Goal: Find specific page/section: Find specific page/section

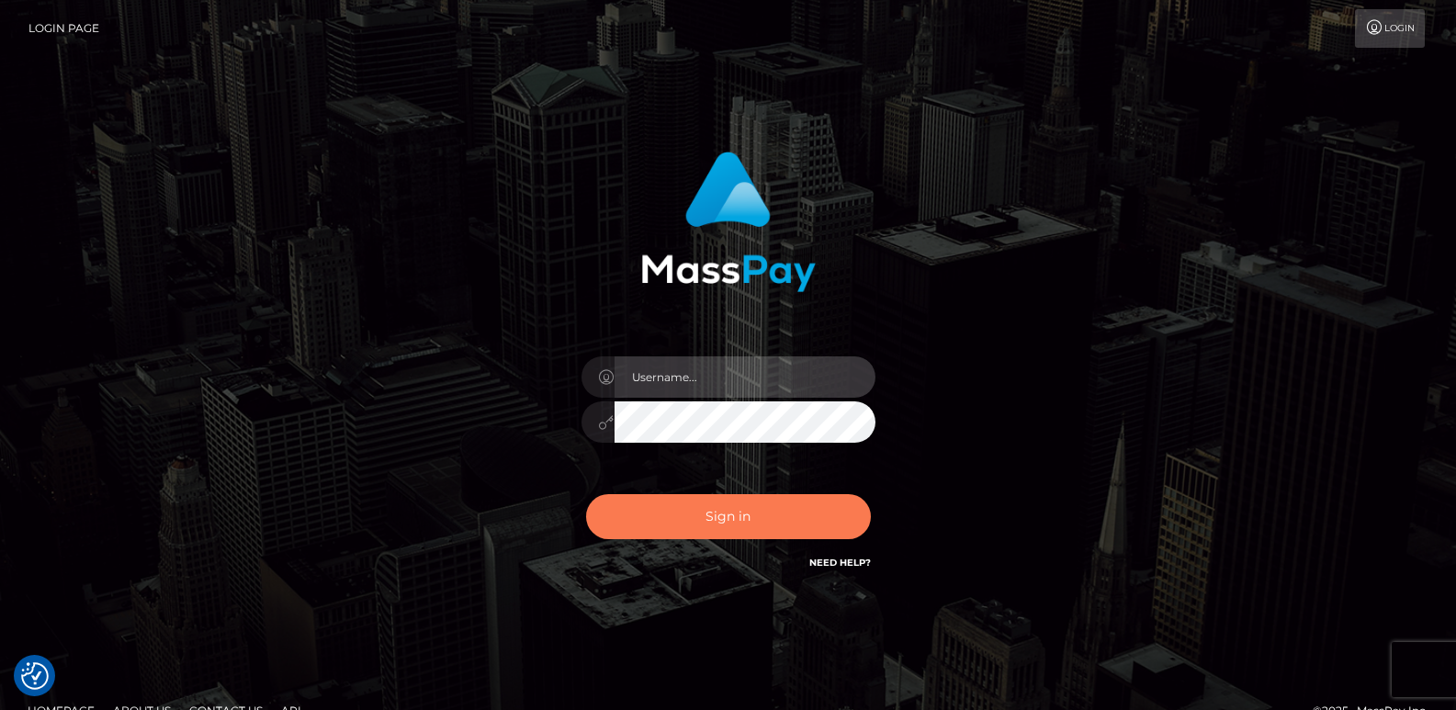
type input "[DOMAIN_NAME]"
click at [683, 521] on button "Sign in" at bounding box center [728, 516] width 285 height 45
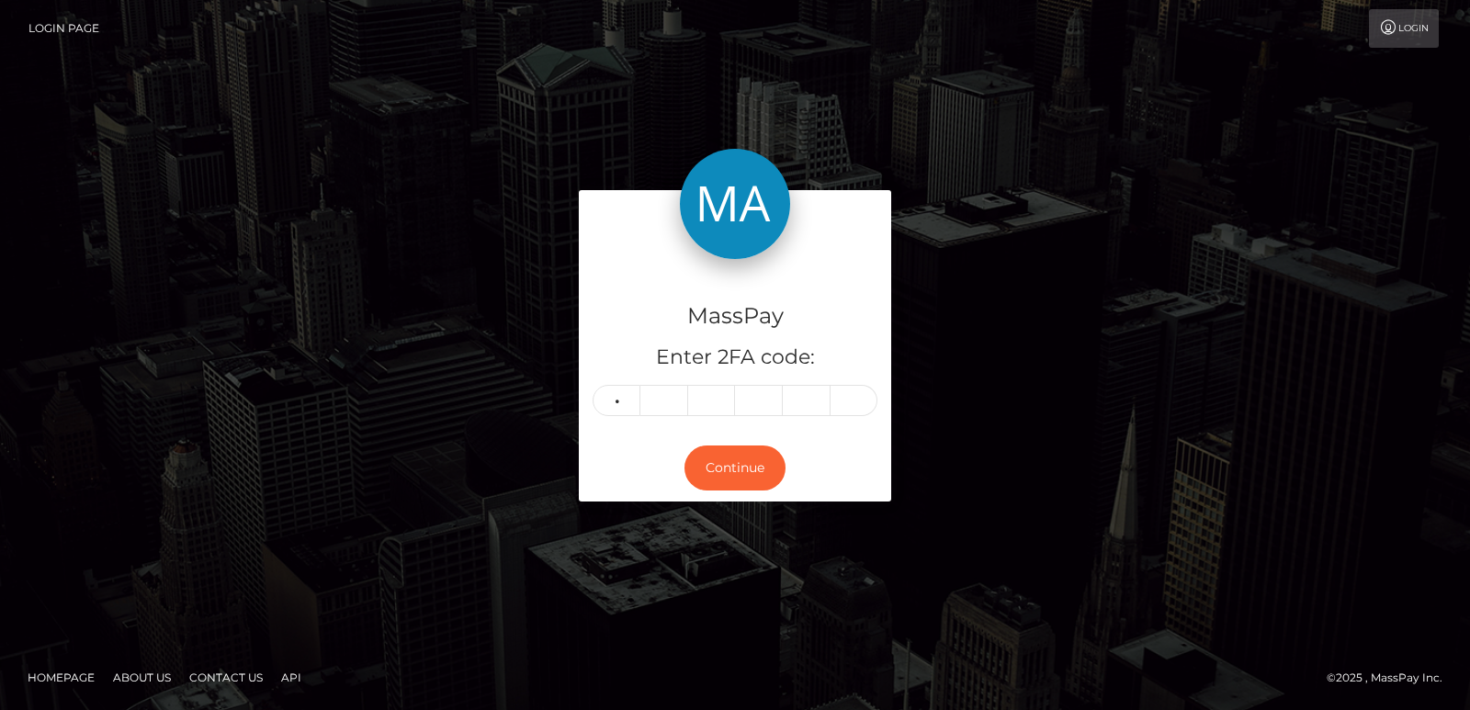
type input "2"
type input "5"
type input "2"
type input "6"
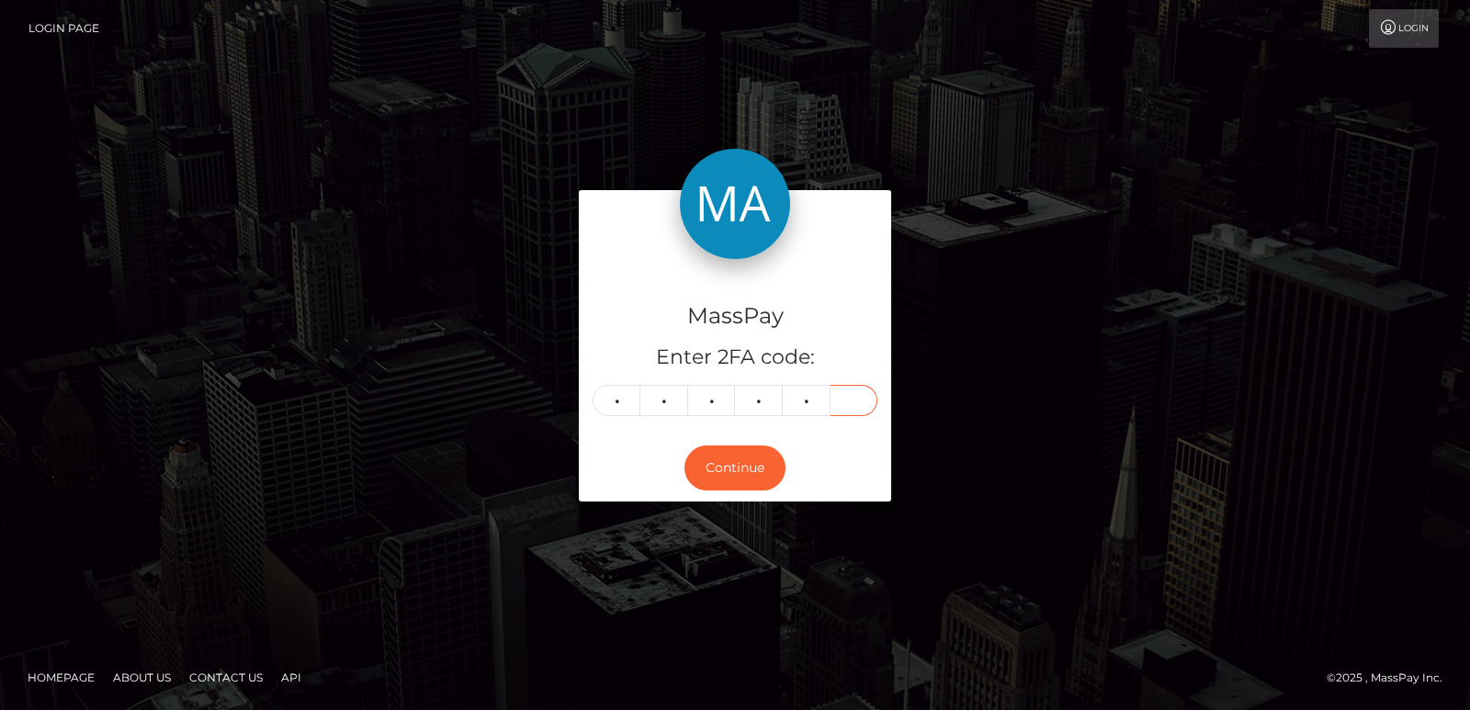
type input "5"
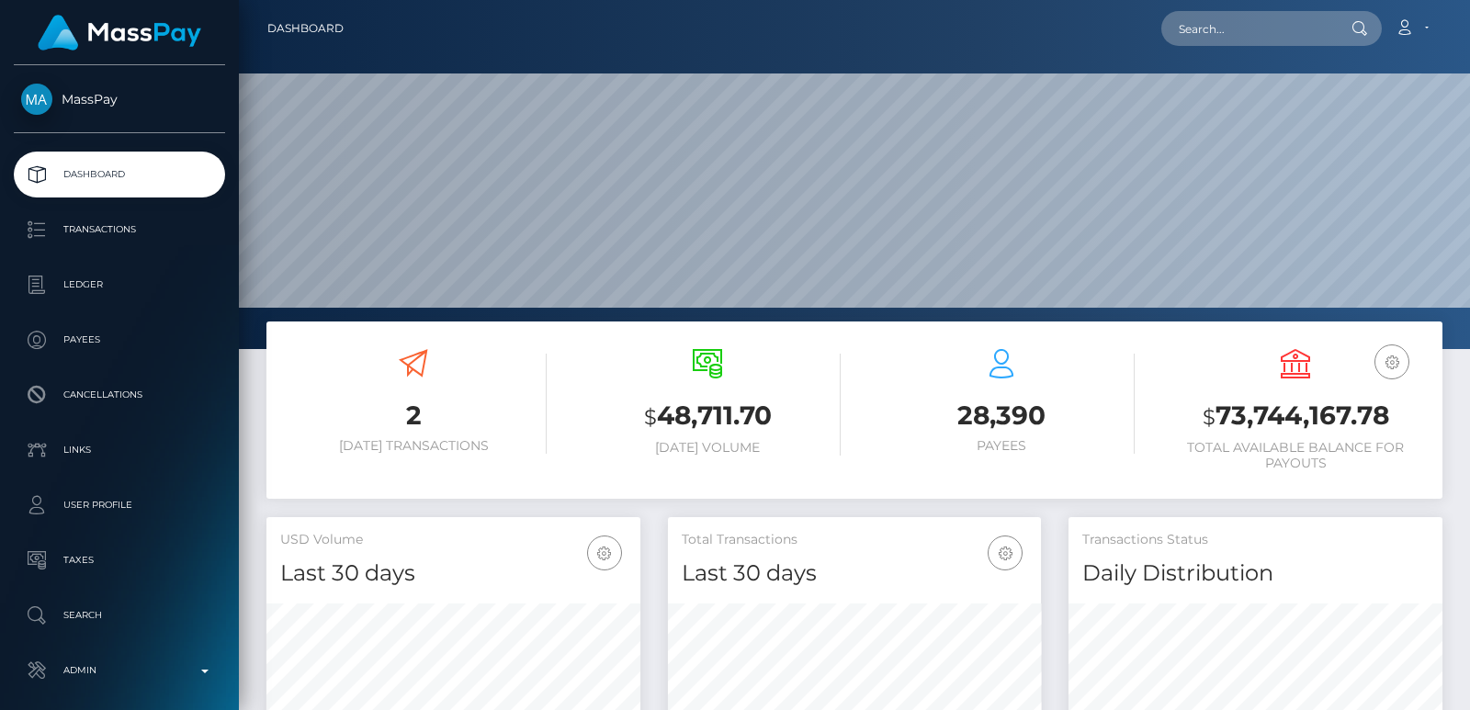
scroll to position [326, 373]
click at [1204, 27] on input "text" at bounding box center [1247, 28] width 173 height 35
paste input "goddessalexaruin@gmail.com"
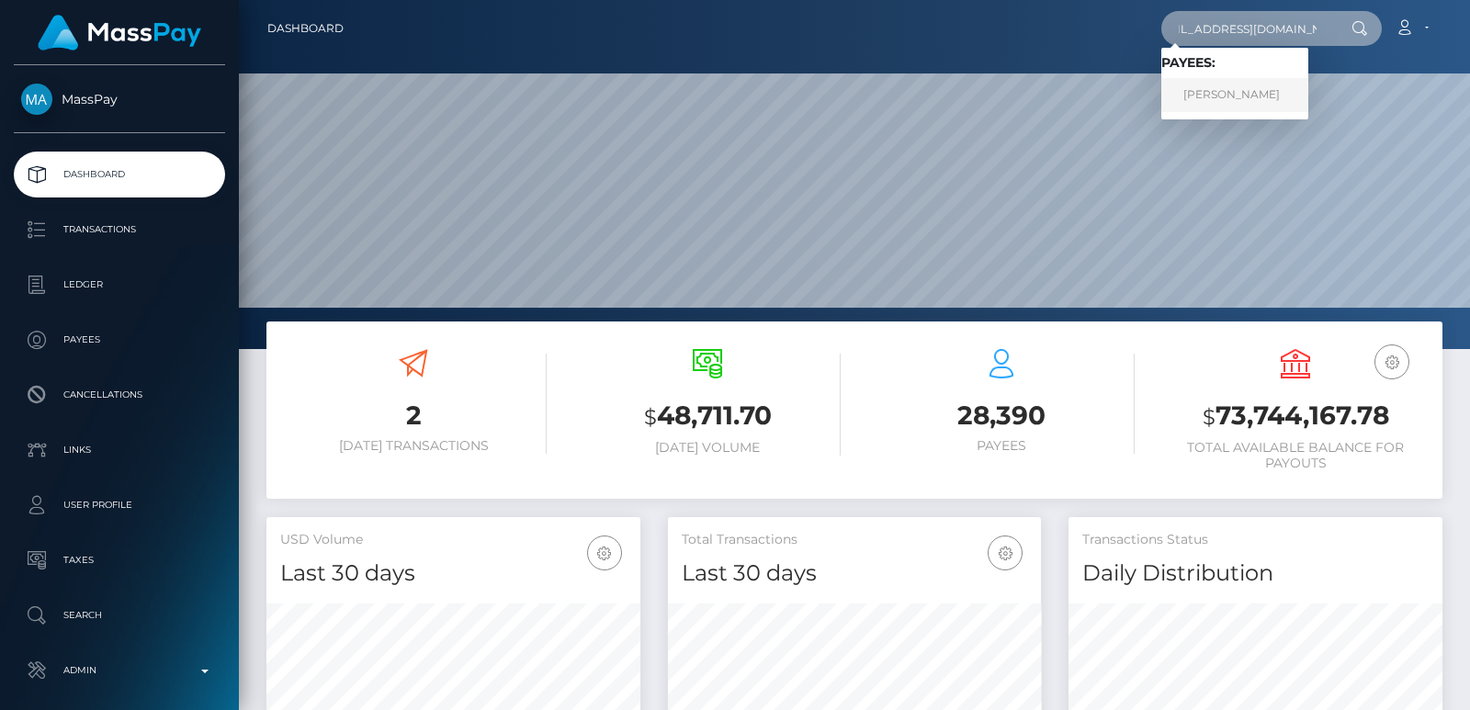
type input "goddessalexaruin@gmail.com"
click at [1211, 93] on link "MANIDA KNUTSEN" at bounding box center [1234, 95] width 147 height 34
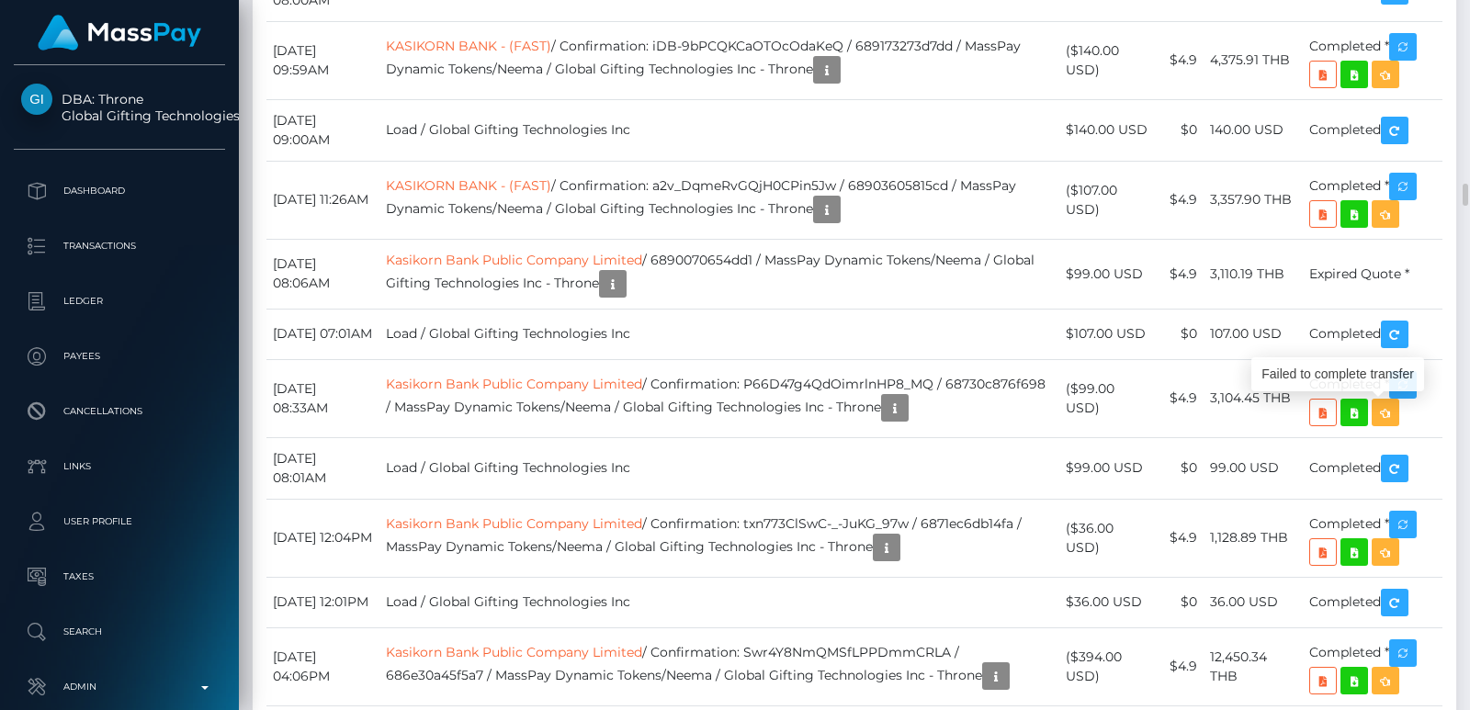
scroll to position [220, 373]
click at [1468, 62] on div at bounding box center [1463, 355] width 14 height 710
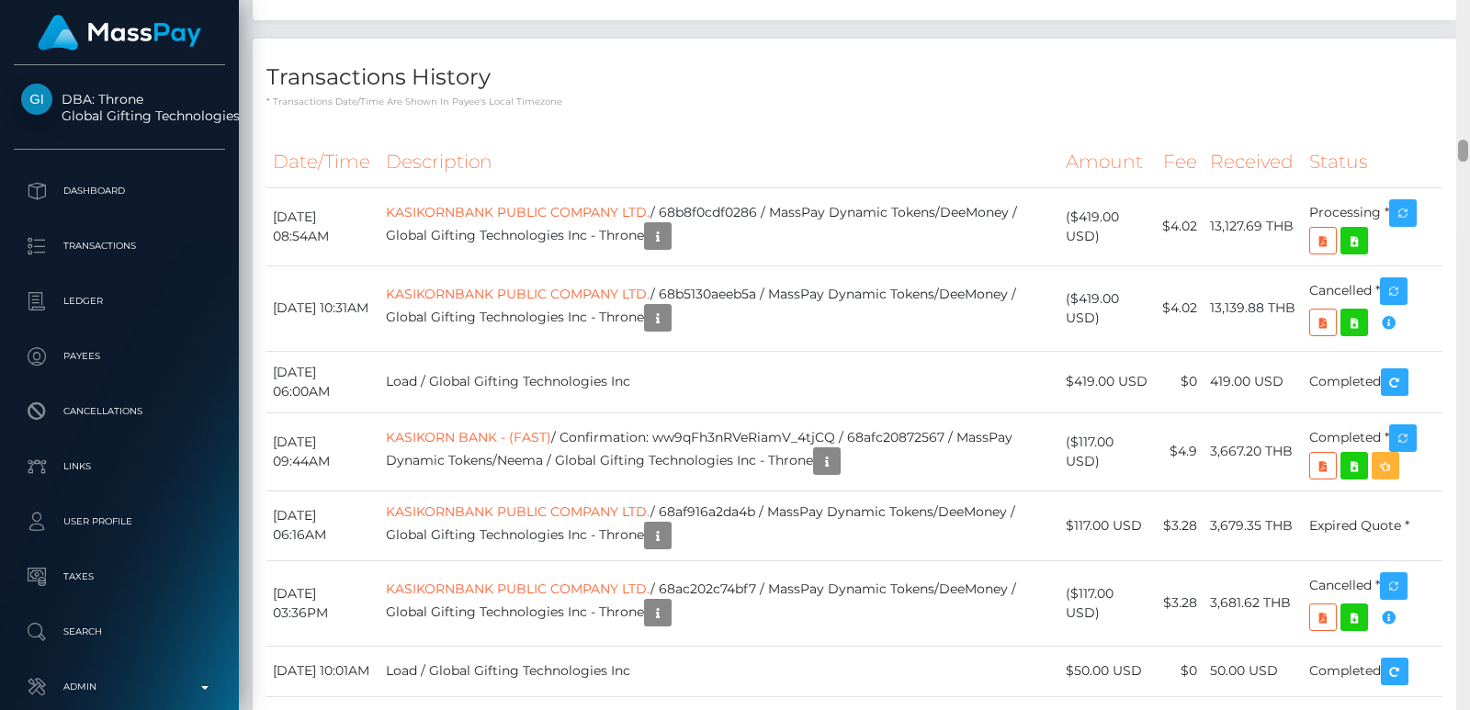
click at [1468, 62] on div at bounding box center [1463, 355] width 14 height 710
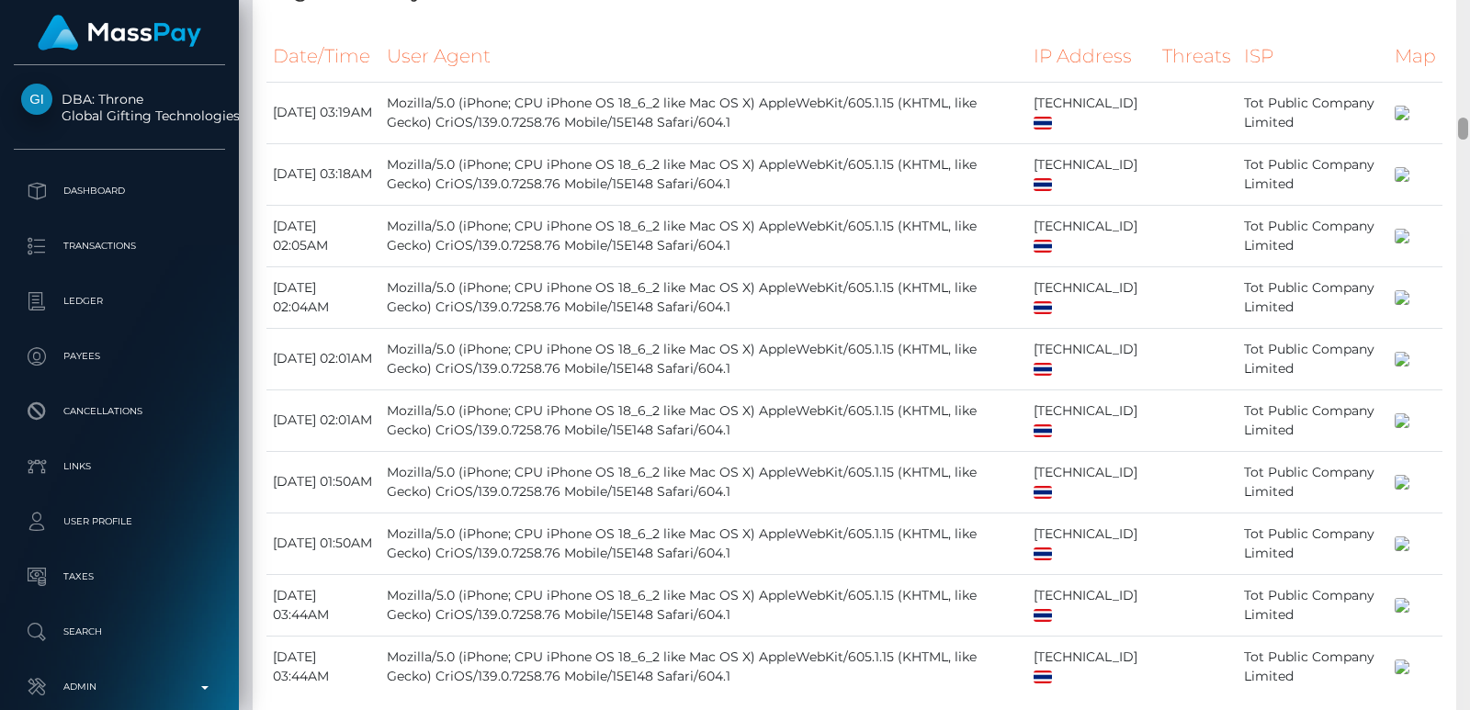
click at [1468, 62] on div at bounding box center [1463, 355] width 14 height 710
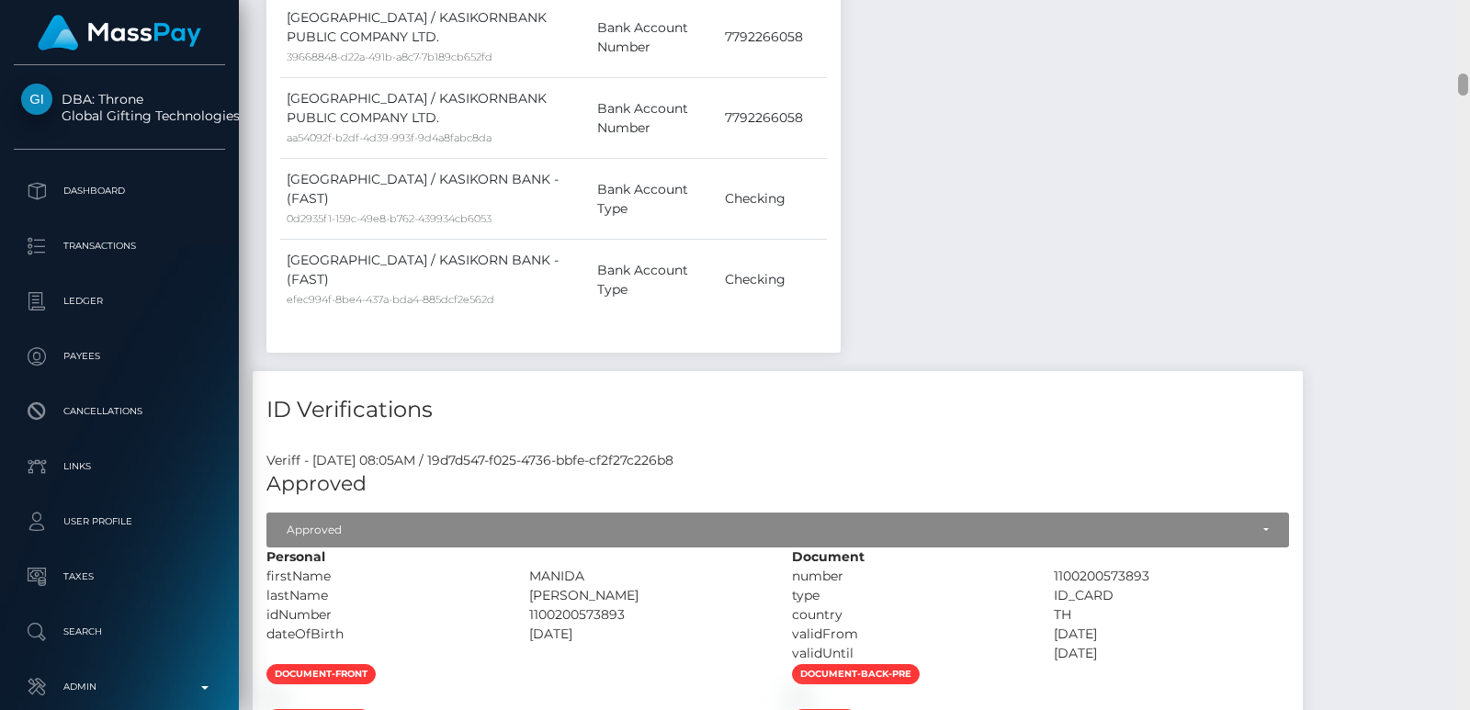
click at [1468, 62] on div at bounding box center [1463, 355] width 14 height 710
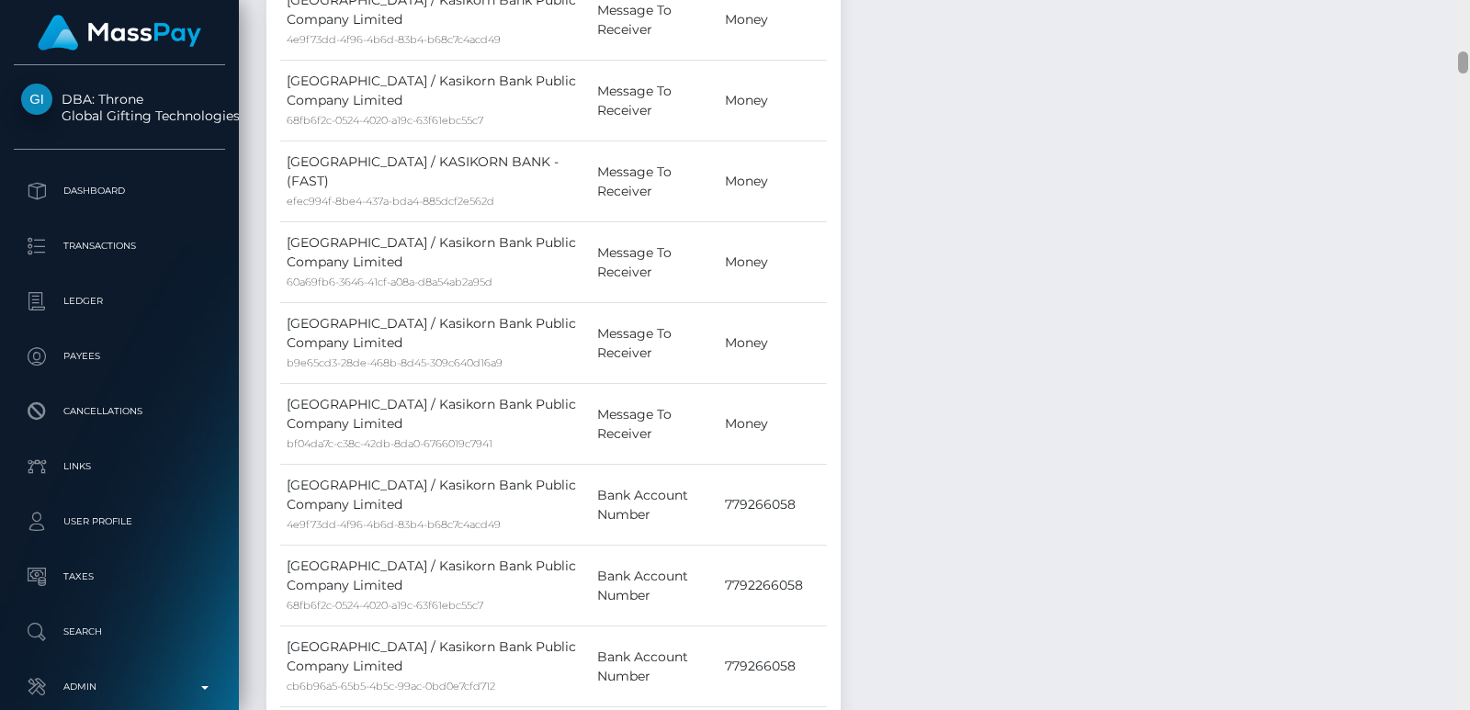
click at [1464, 37] on div at bounding box center [1463, 355] width 14 height 710
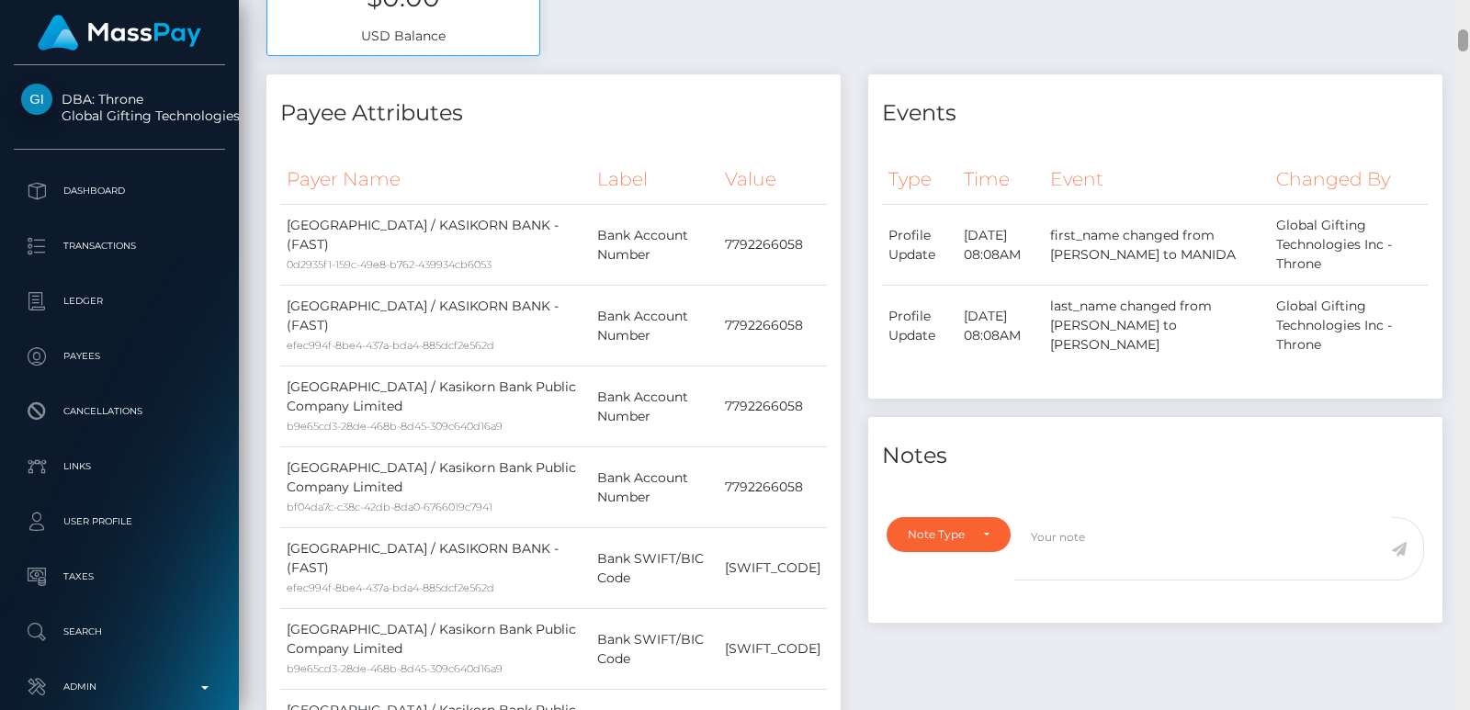
click at [1464, 37] on div at bounding box center [1463, 40] width 10 height 22
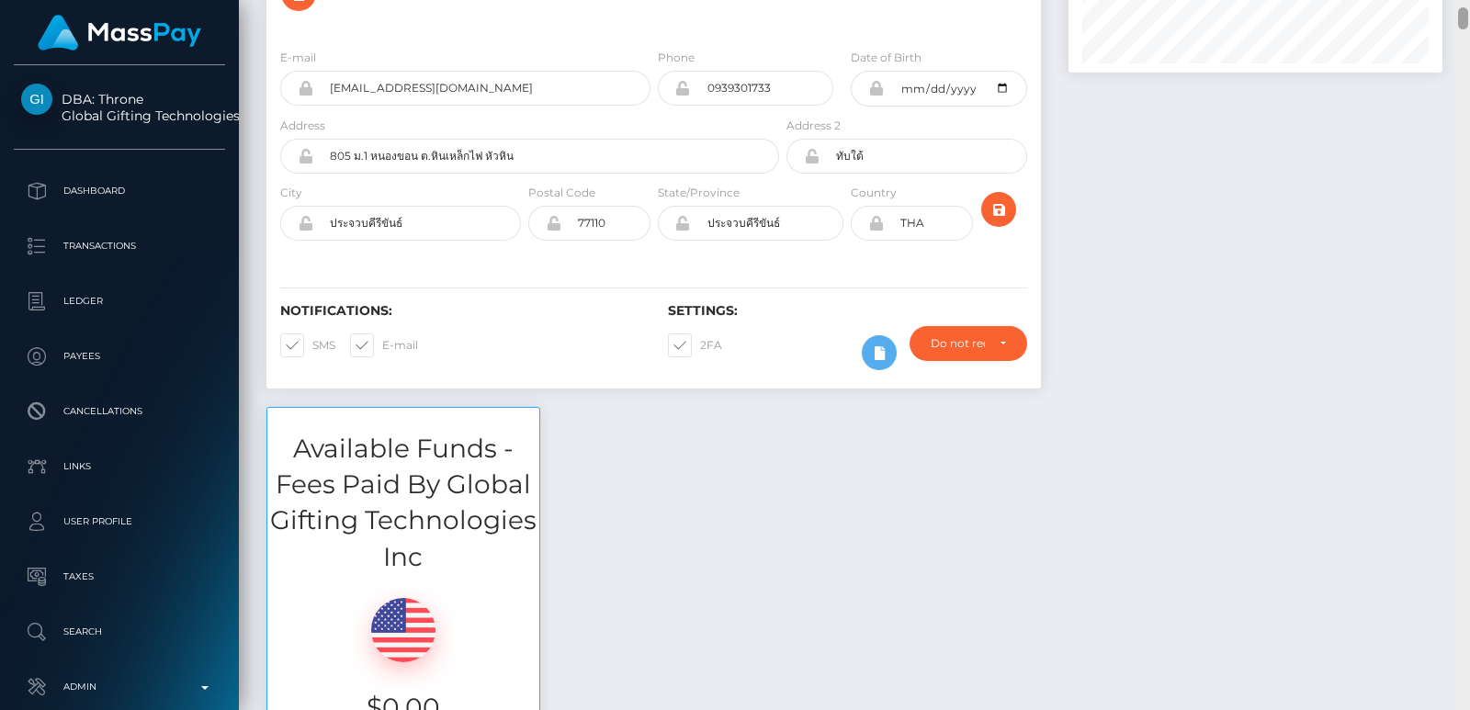
click at [1463, 2] on div at bounding box center [1463, 355] width 14 height 710
click at [1463, 2] on div "Customer Profile Loading... Loading..." at bounding box center [854, 355] width 1231 height 710
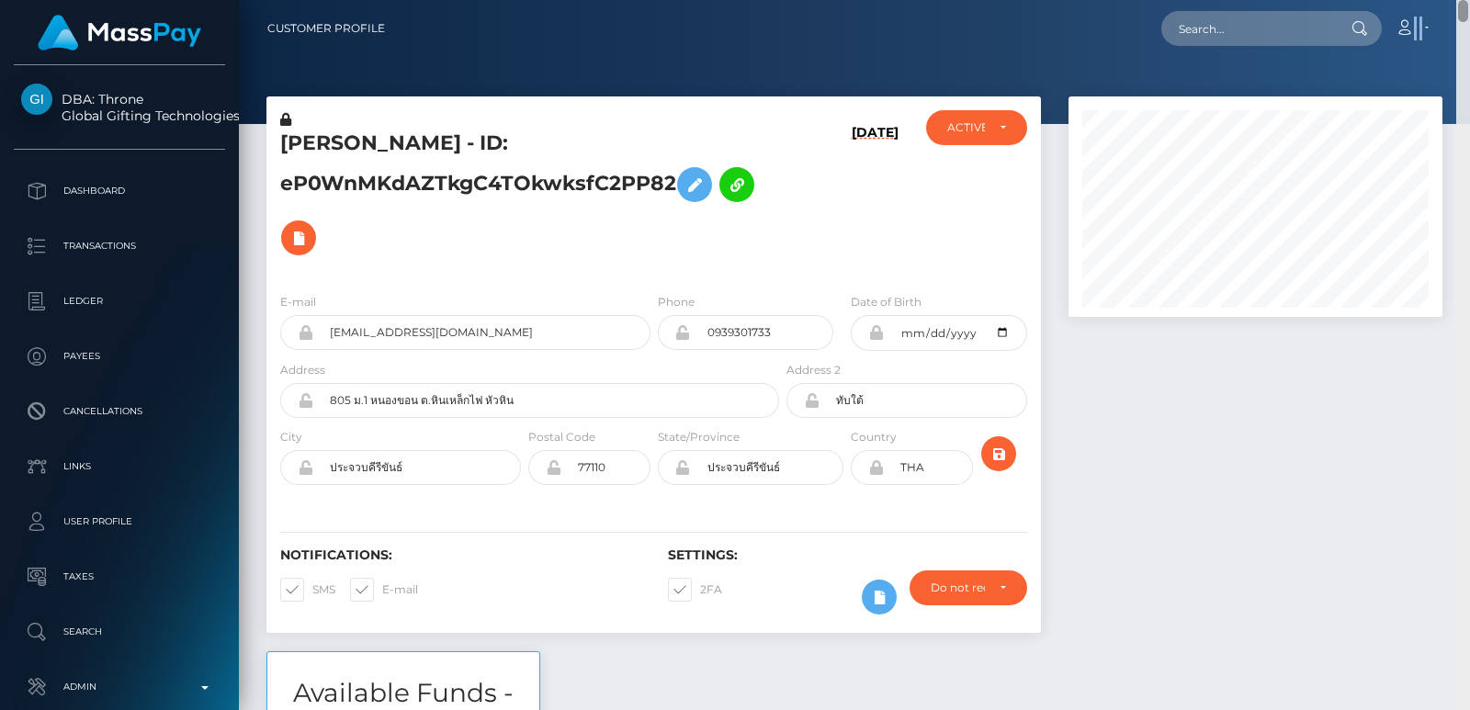
click at [1463, 2] on nav "Customer Profile Loading... Loading... Account" at bounding box center [854, 28] width 1231 height 57
click at [315, 134] on h5 "MANIDA KNUTSEN - ID: eP0WnMKdAZTkgC4TOkwksfC2PP82" at bounding box center [524, 197] width 489 height 135
copy h5 "MANIDA"
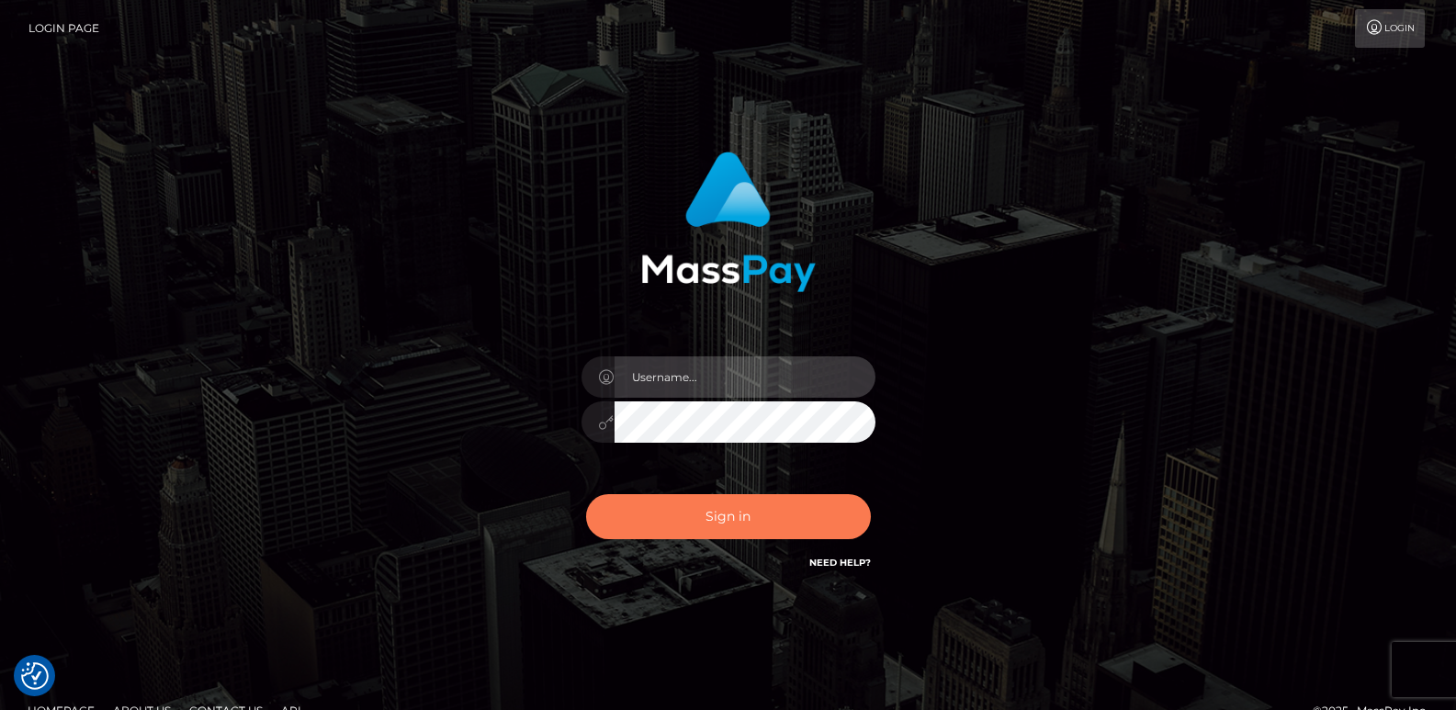
type input "[DOMAIN_NAME]"
click at [682, 514] on button "Sign in" at bounding box center [728, 516] width 285 height 45
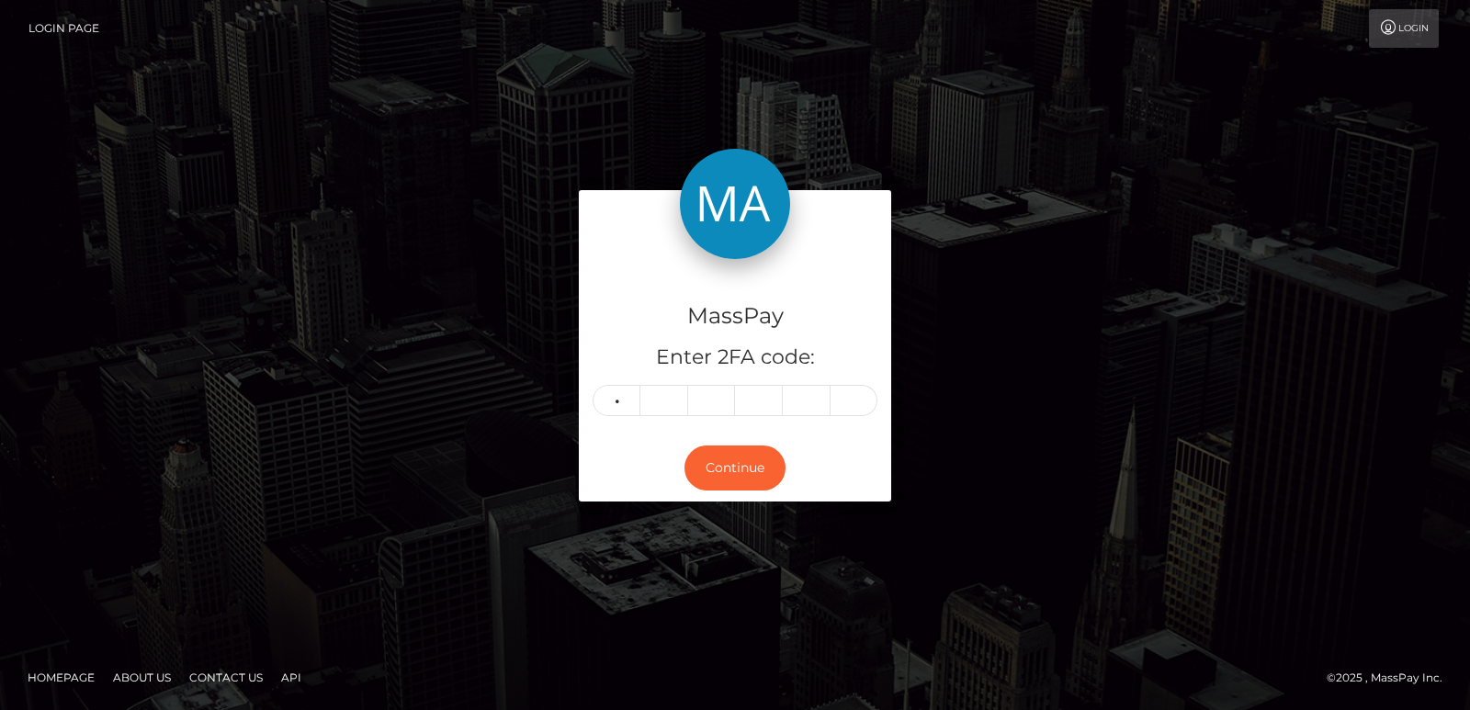
type input "6"
type input "5"
type input "8"
type input "4"
type input "7"
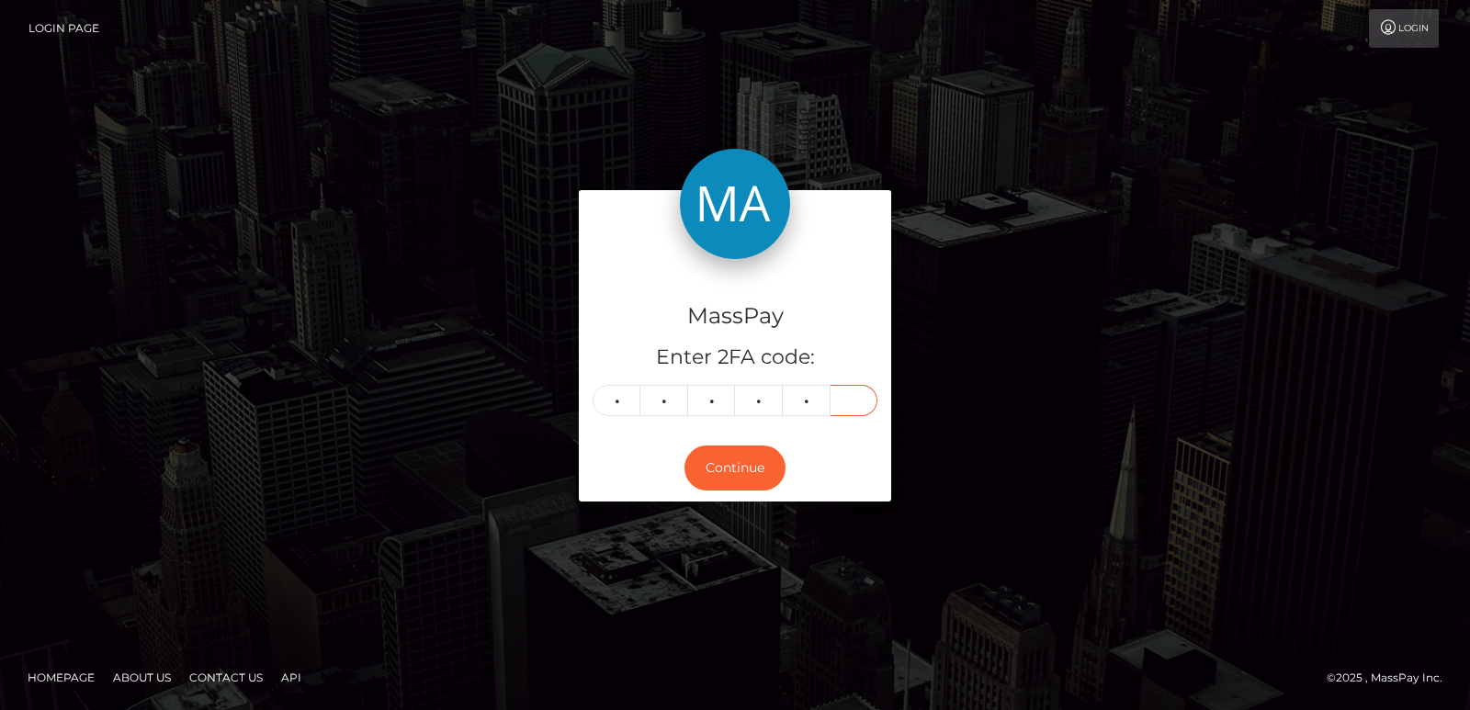
type input "0"
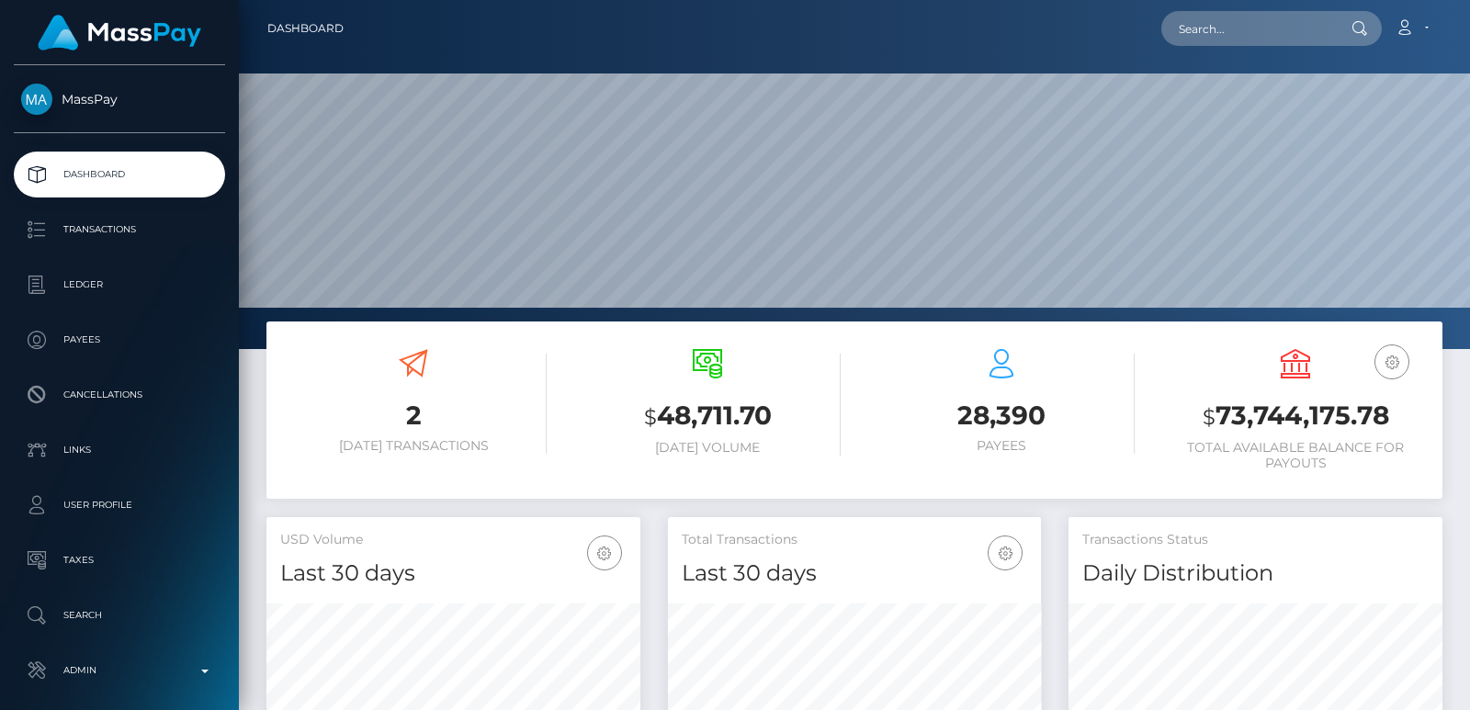
scroll to position [326, 373]
click at [1220, 38] on input "text" at bounding box center [1247, 28] width 173 height 35
paste input "[EMAIL_ADDRESS][DOMAIN_NAME]"
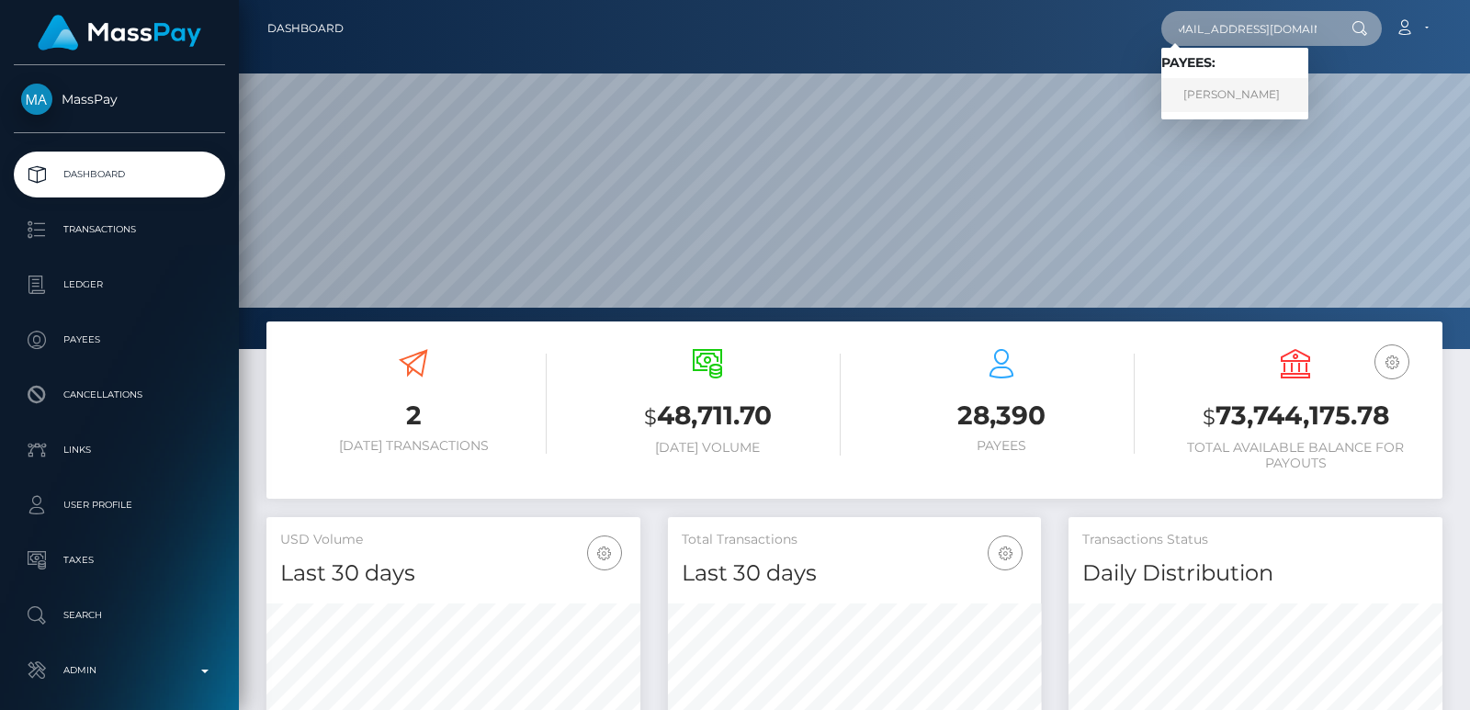
type input "[EMAIL_ADDRESS][DOMAIN_NAME]"
click at [1215, 102] on link "JOSEPH SAMUEL DEAN-BRYSON" at bounding box center [1234, 95] width 147 height 34
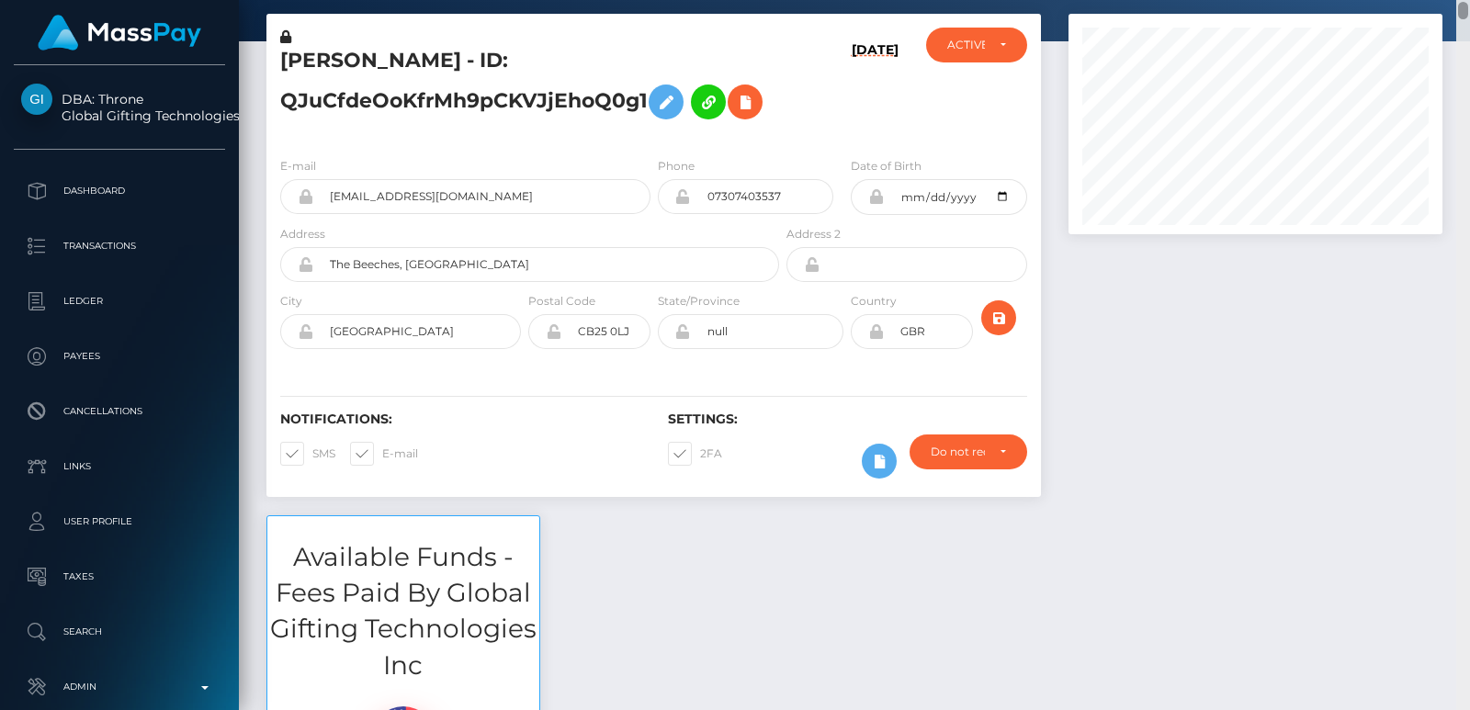
scroll to position [793, 0]
